Goal: Transaction & Acquisition: Purchase product/service

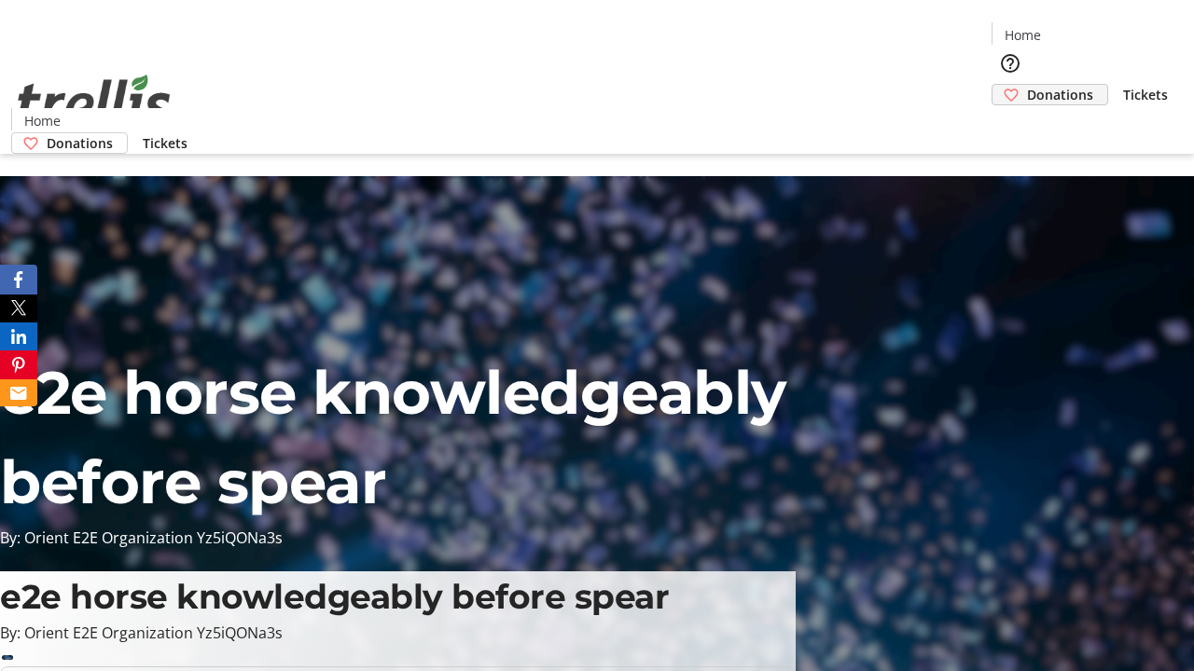
click at [1027, 85] on span "Donations" at bounding box center [1060, 95] width 66 height 20
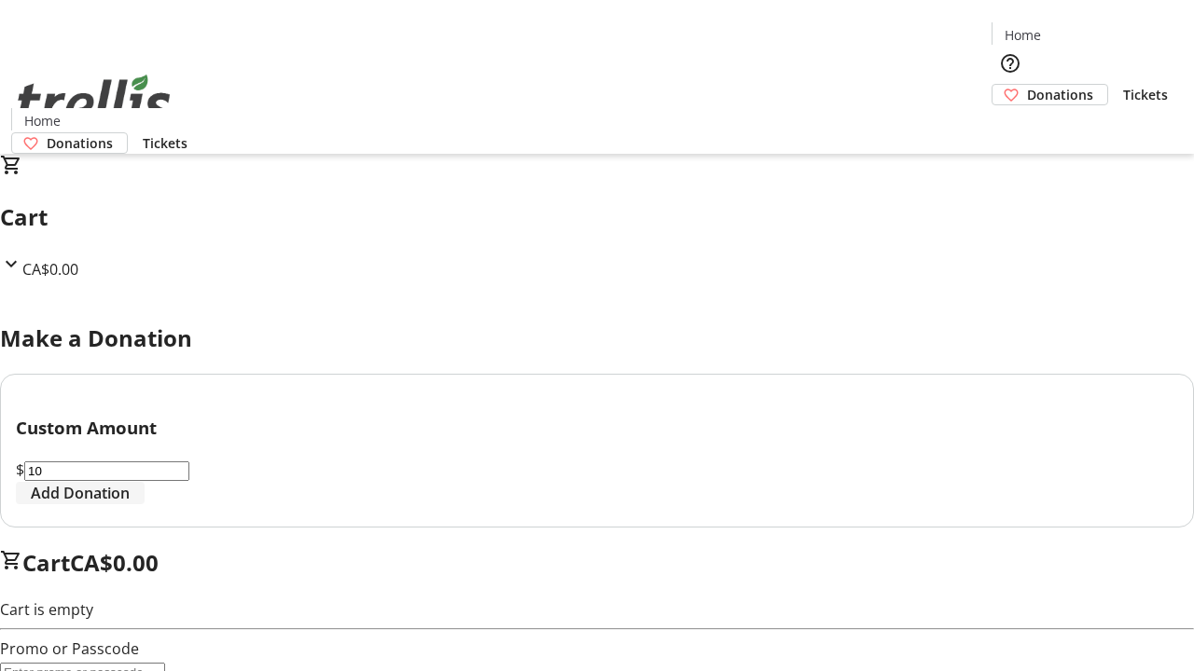
click at [130, 505] on span "Add Donation" at bounding box center [80, 493] width 99 height 22
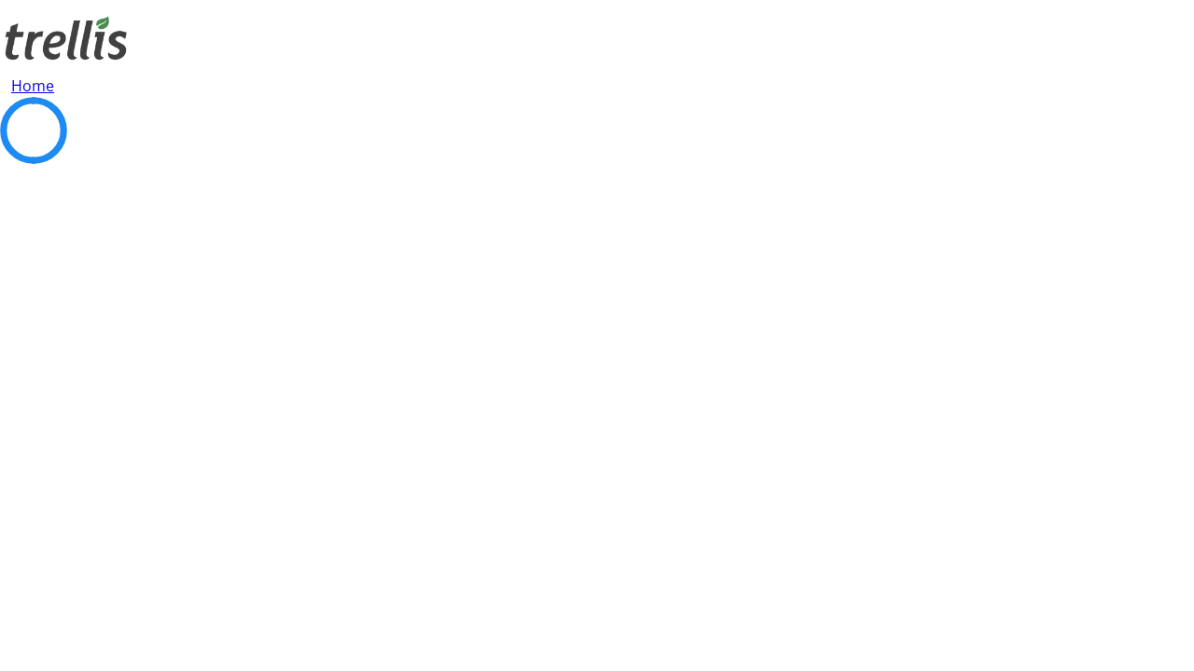
select select "CA"
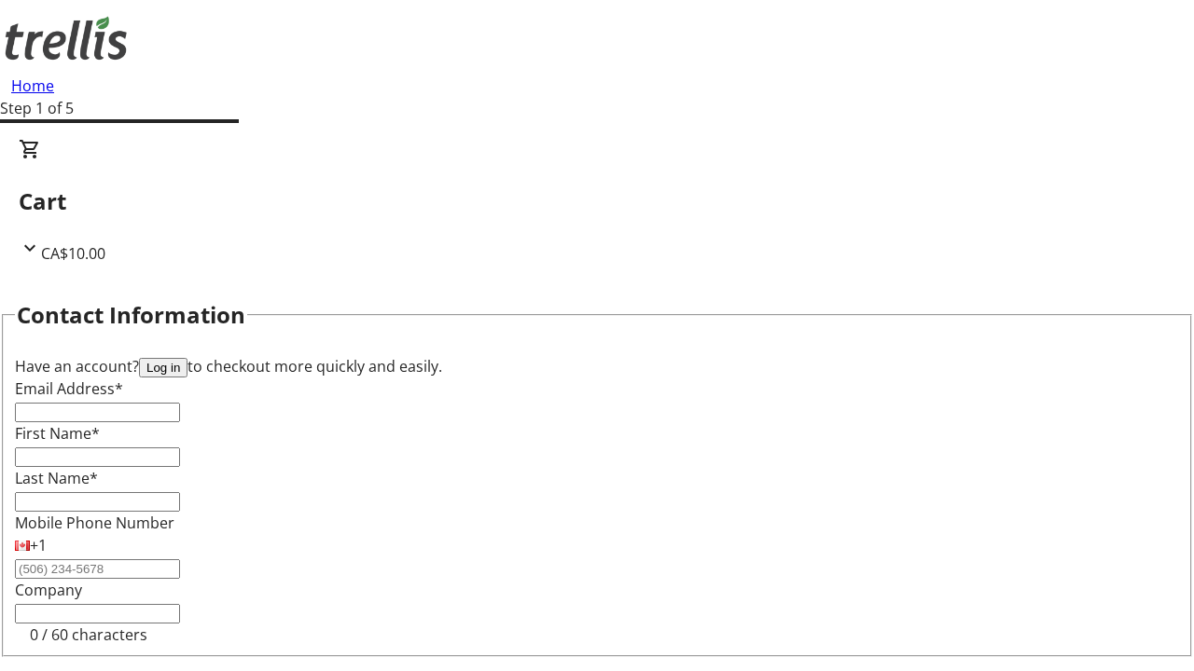
click at [187, 358] on button "Log in" at bounding box center [163, 368] width 48 height 20
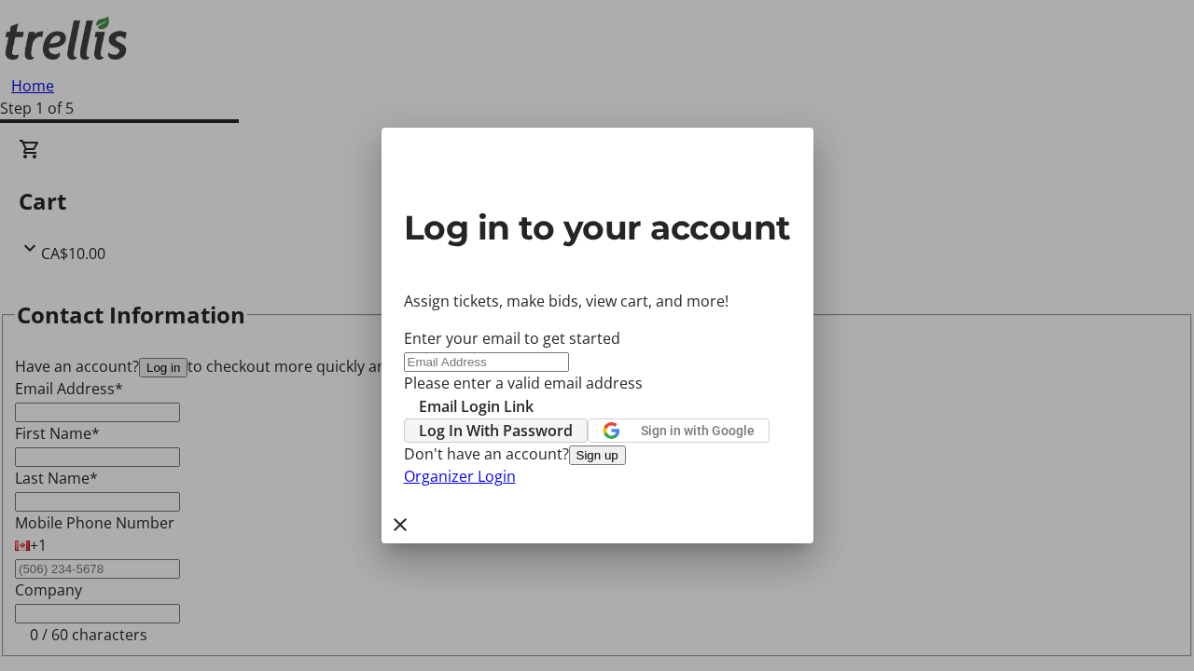
click at [573, 420] on span "Log In With Password" at bounding box center [496, 431] width 154 height 22
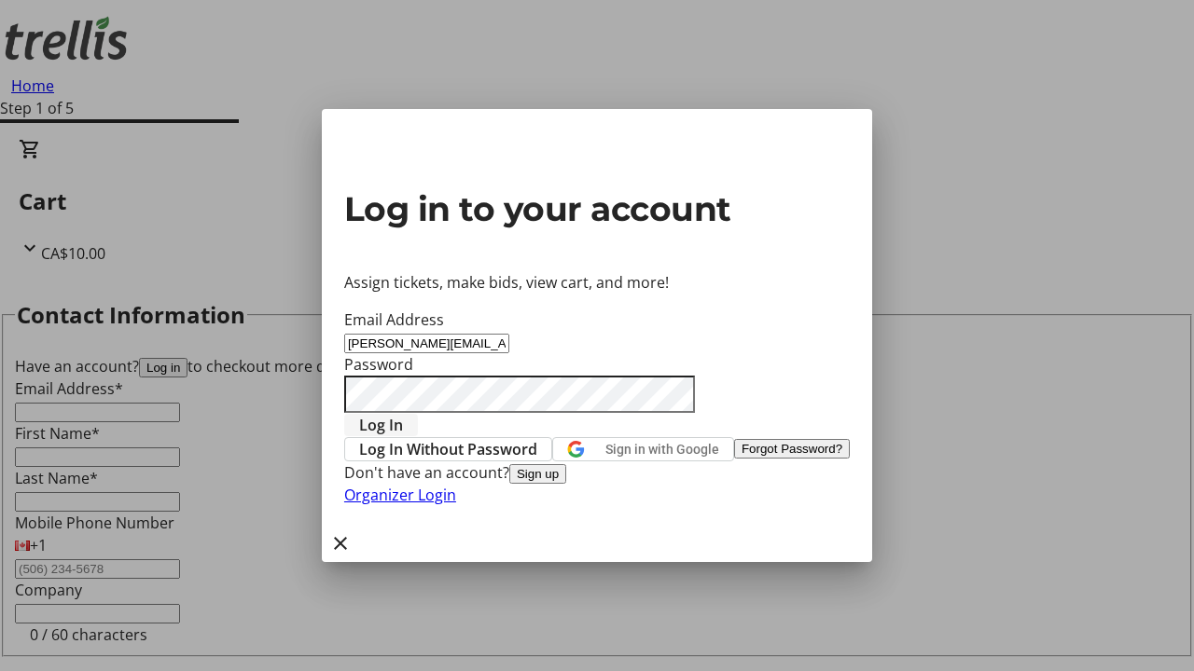
click at [403, 414] on span "Log In" at bounding box center [381, 425] width 44 height 22
